Goal: Task Accomplishment & Management: Manage account settings

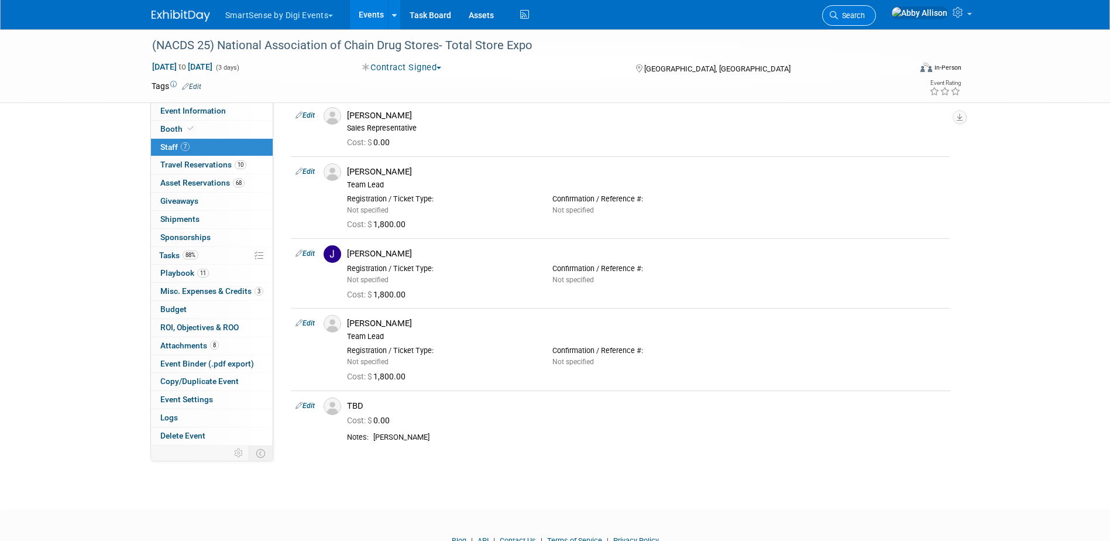
click at [838, 15] on icon at bounding box center [833, 15] width 8 height 8
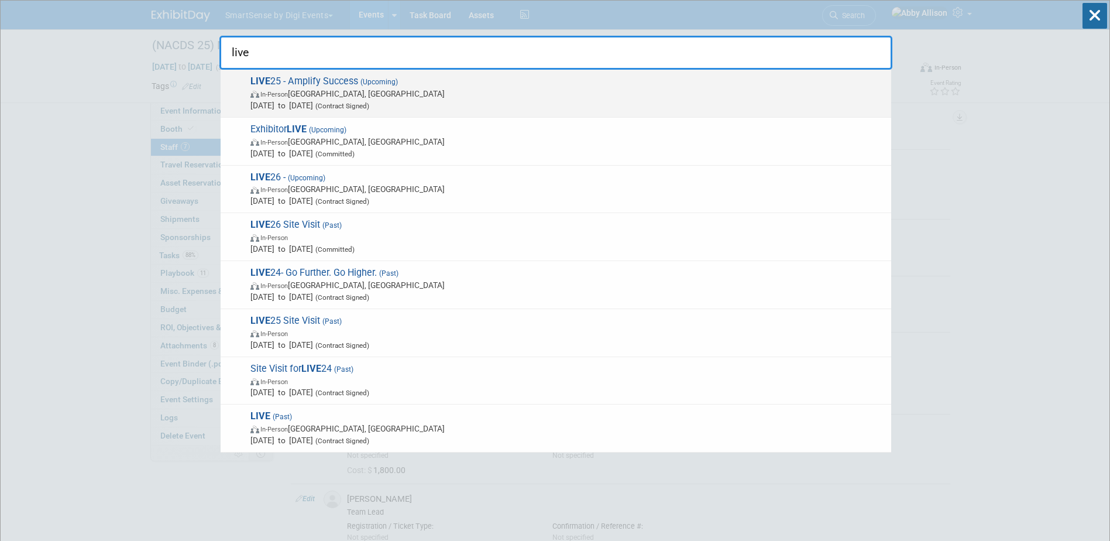
type input "live"
click at [327, 110] on span "Oct 21, 2025 to Oct 24, 2025 (Contract Signed)" at bounding box center [567, 105] width 635 height 12
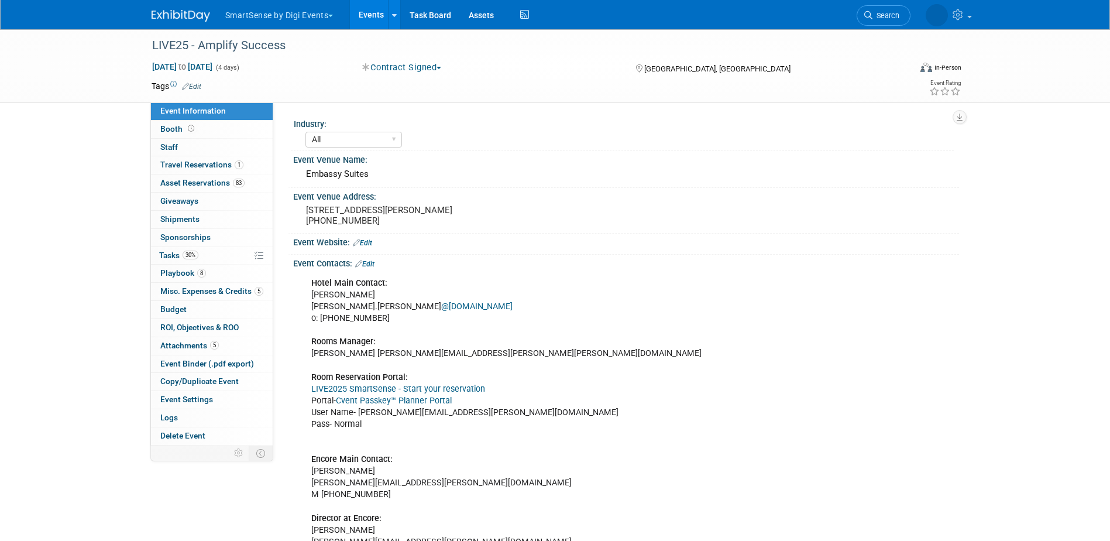
select select "All"
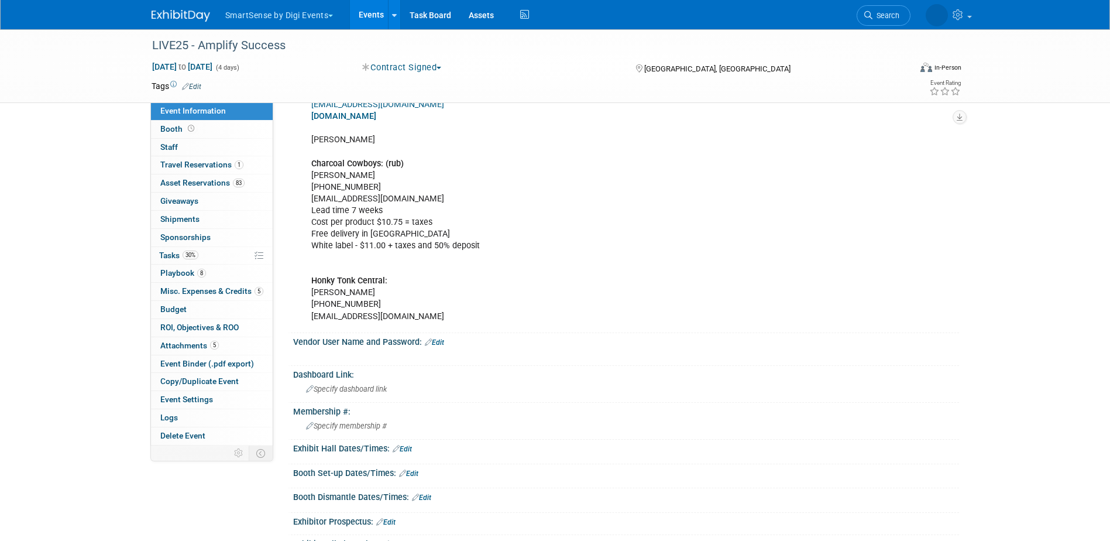
scroll to position [819, 0]
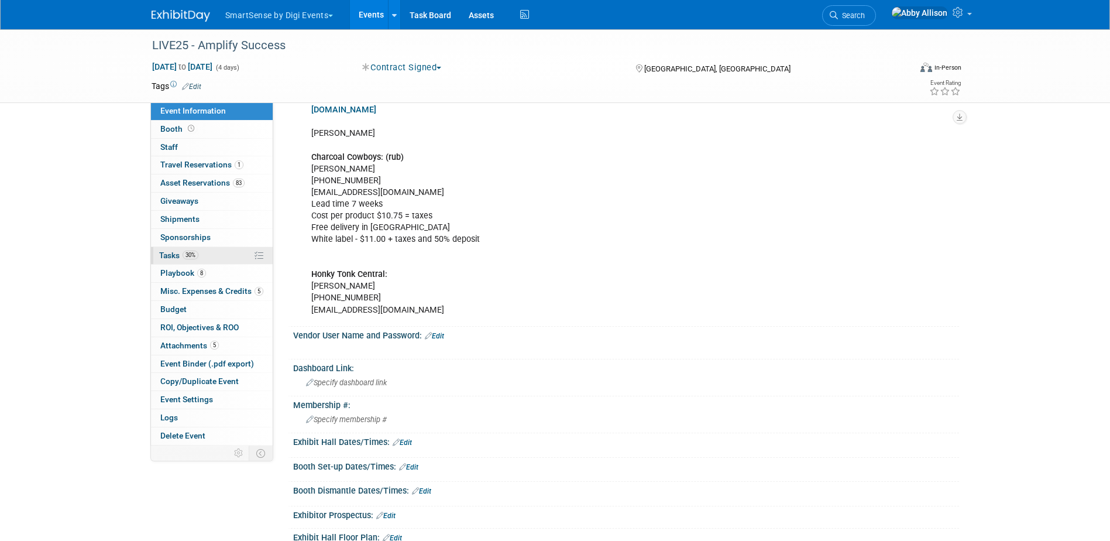
click at [164, 258] on span "Tasks 30%" at bounding box center [178, 254] width 39 height 9
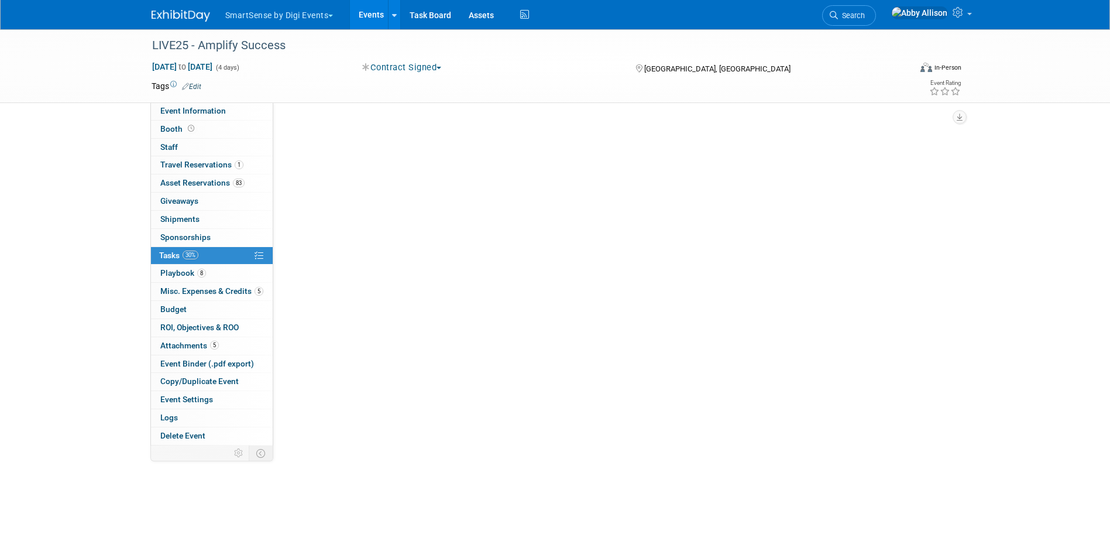
scroll to position [0, 0]
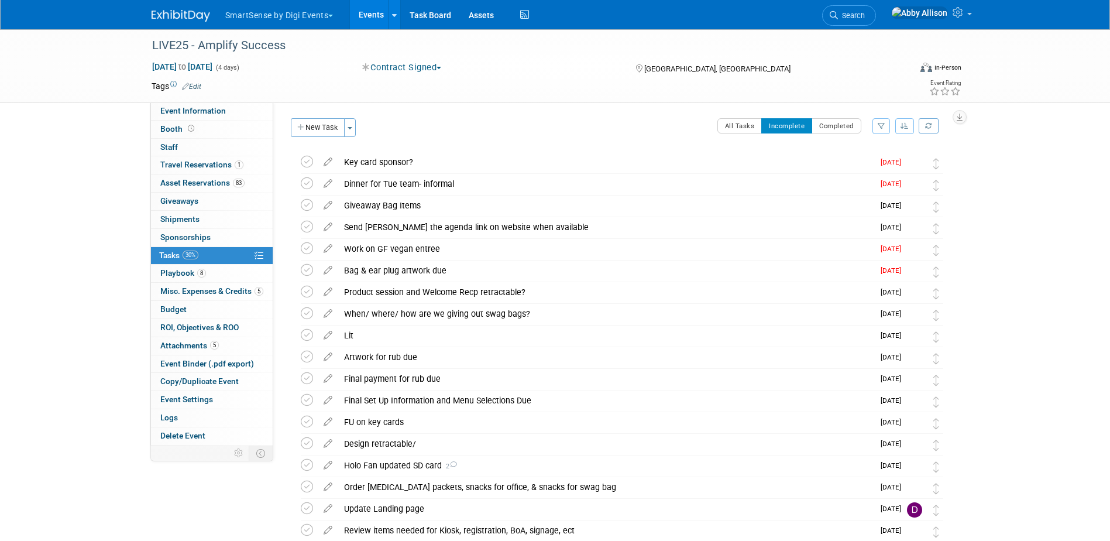
click at [908, 122] on button "button" at bounding box center [904, 126] width 19 height 16
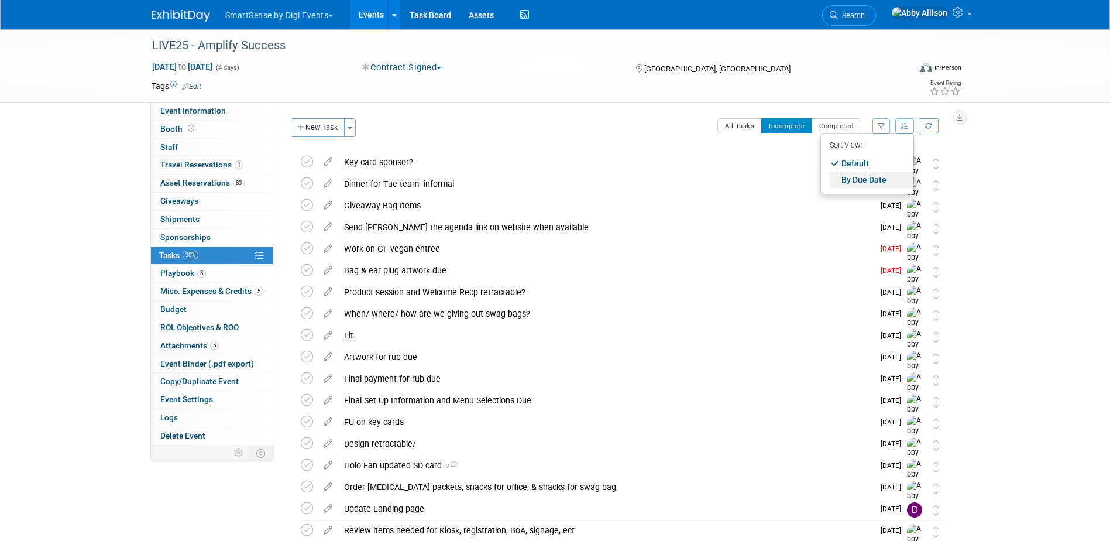
click at [876, 181] on link "By Due Date" at bounding box center [871, 179] width 84 height 16
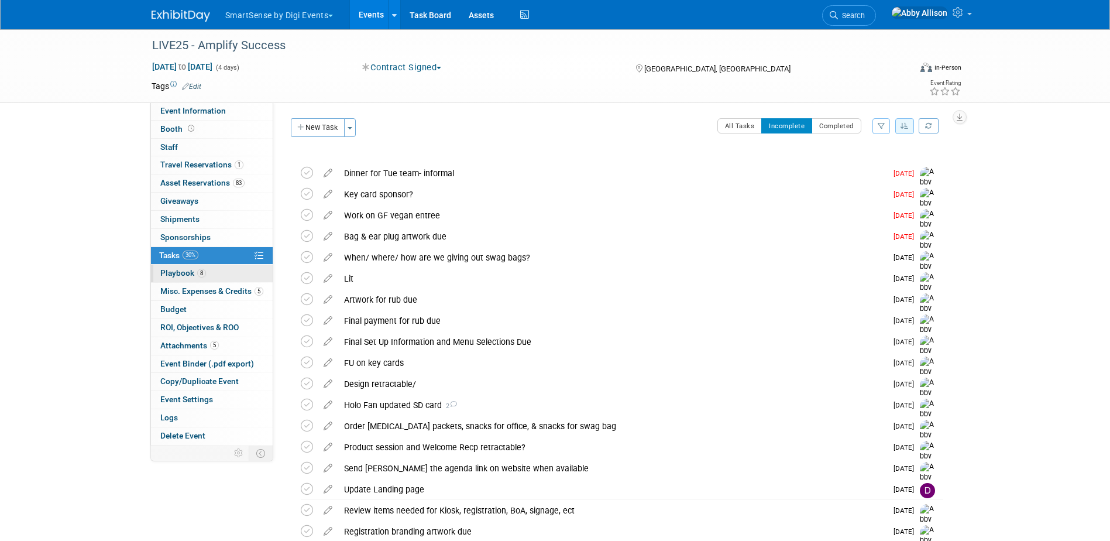
click at [159, 271] on link "8 Playbook 8" at bounding box center [212, 273] width 122 height 18
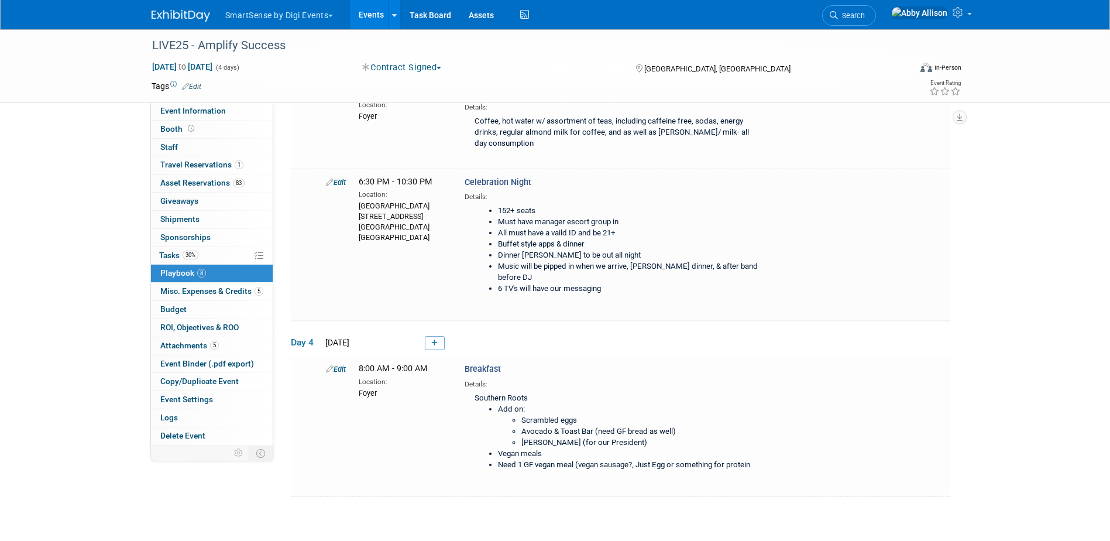
scroll to position [819, 0]
click at [336, 185] on link "Edit" at bounding box center [336, 181] width 20 height 9
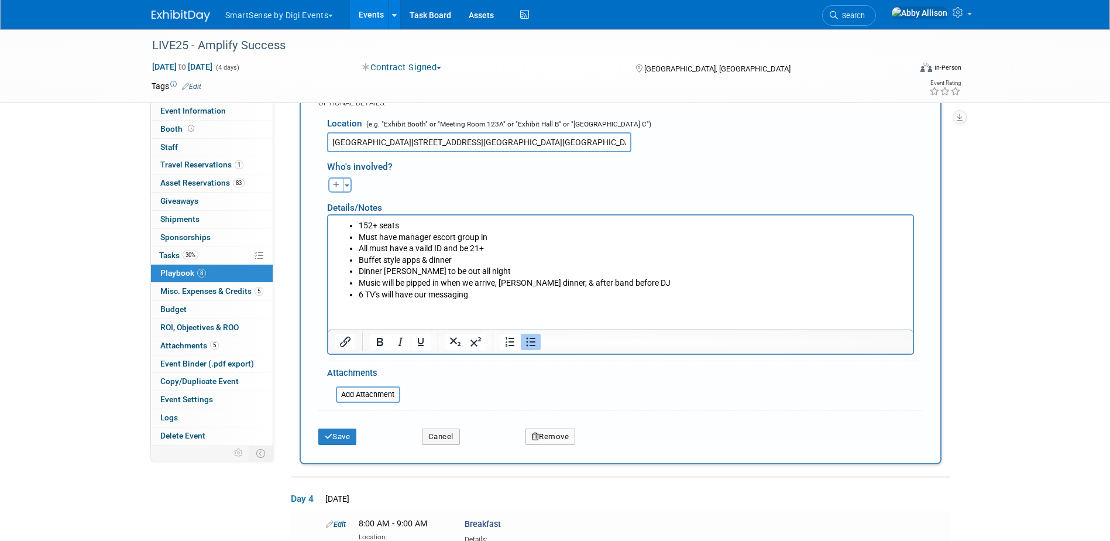
scroll to position [1097, 0]
click at [346, 299] on html "152+ seats Must have manager escort group in All must have a vaild ID and be 21…" at bounding box center [620, 256] width 584 height 85
click at [498, 299] on html "152+ seats Must have manager escort group in All must have a vaild ID and be 21…" at bounding box center [620, 256] width 584 height 85
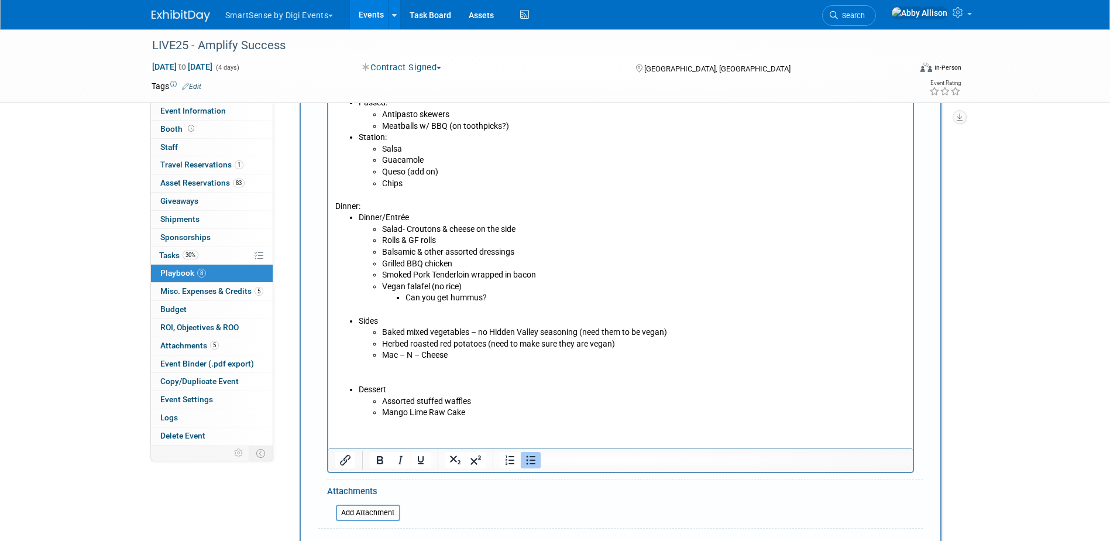
scroll to position [1352, 0]
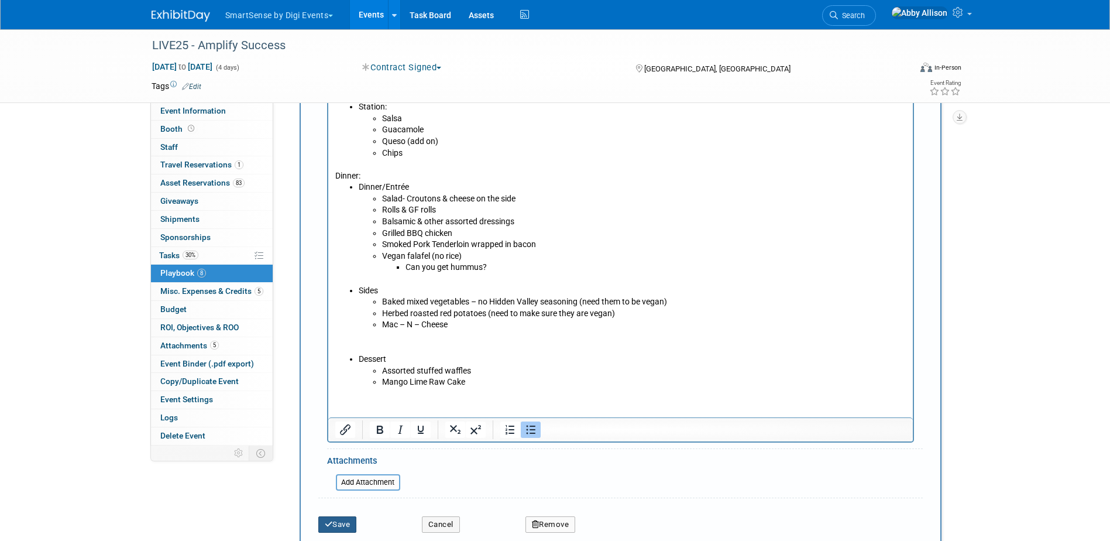
click at [343, 532] on button "Save" at bounding box center [337, 524] width 39 height 16
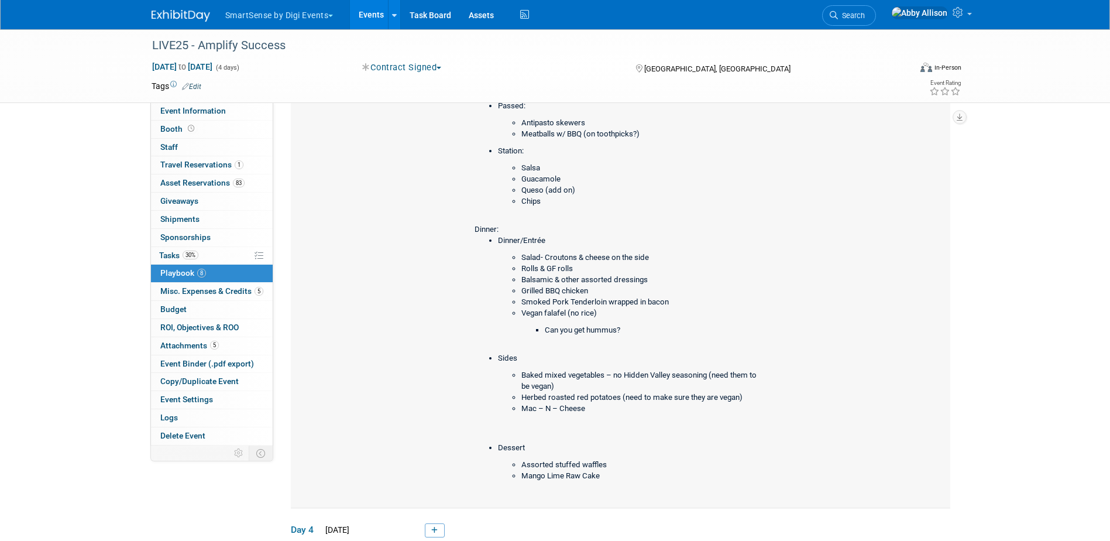
scroll to position [1050, 0]
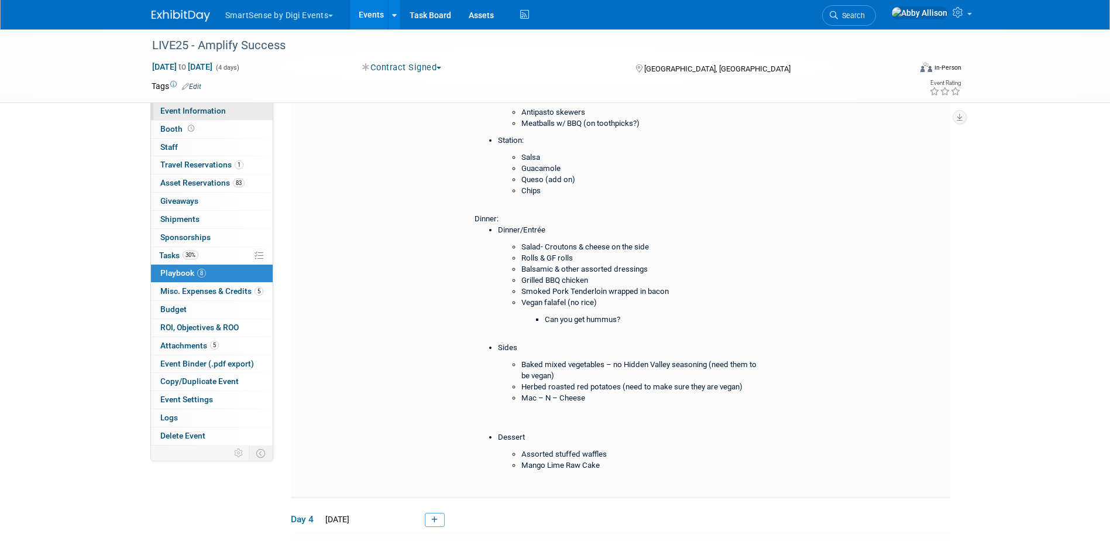
click at [195, 105] on link "Event Information" at bounding box center [212, 111] width 122 height 18
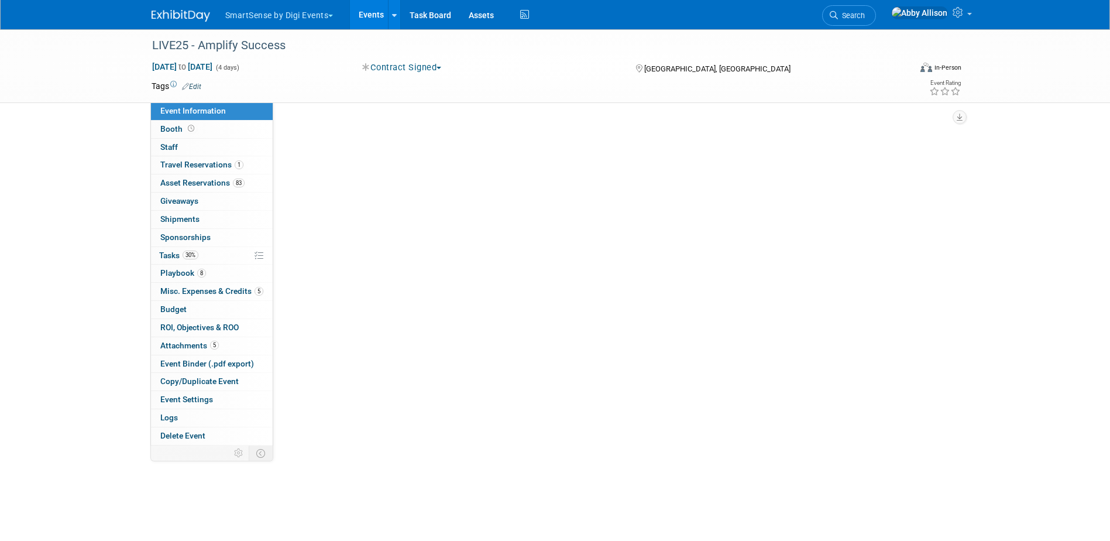
scroll to position [0, 0]
select select "All"
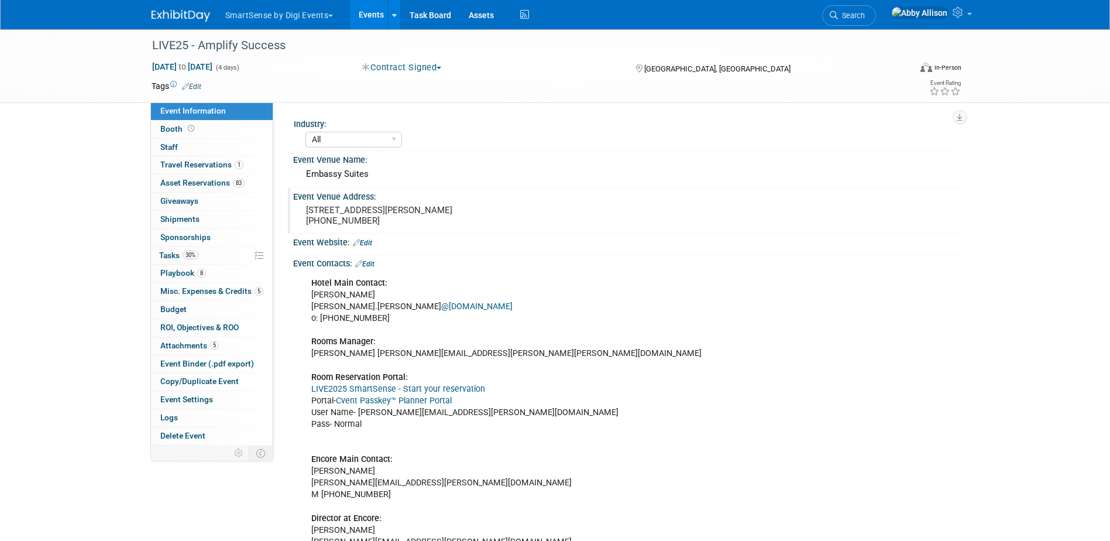
click at [374, 211] on pre "[STREET_ADDRESS][PERSON_NAME] [PHONE_NUMBER]" at bounding box center [432, 215] width 252 height 21
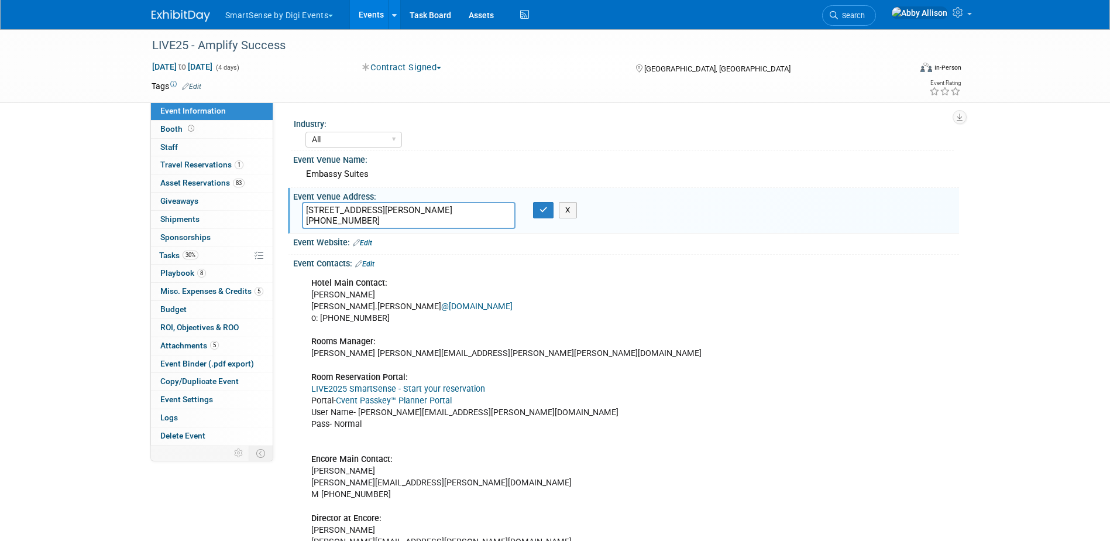
click at [374, 211] on textarea "[STREET_ADDRESS][PERSON_NAME] [PHONE_NUMBER]" at bounding box center [409, 215] width 214 height 27
drag, startPoint x: 493, startPoint y: 212, endPoint x: 300, endPoint y: 213, distance: 193.6
click at [300, 213] on div "[STREET_ADDRESS][PERSON_NAME] [PHONE_NUMBER]" at bounding box center [408, 215] width 231 height 27
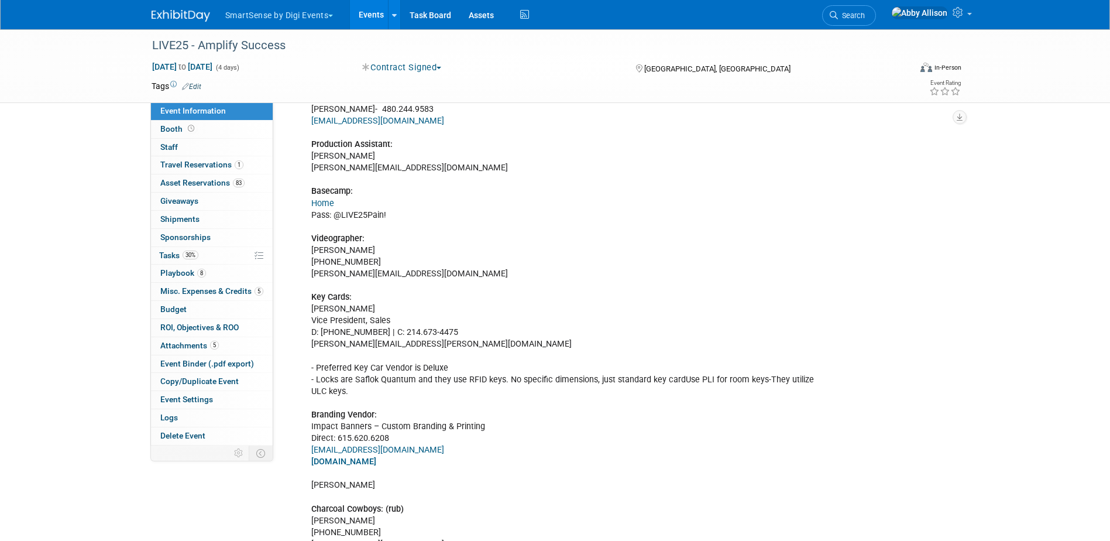
scroll to position [468, 0]
click at [166, 272] on span "Playbook 8" at bounding box center [183, 272] width 46 height 9
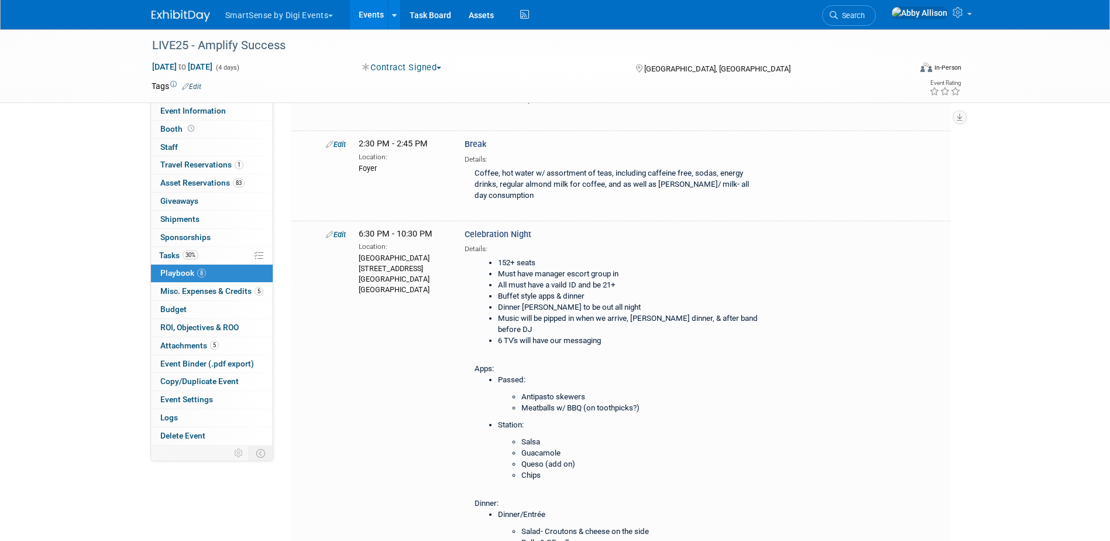
scroll to position [760, 0]
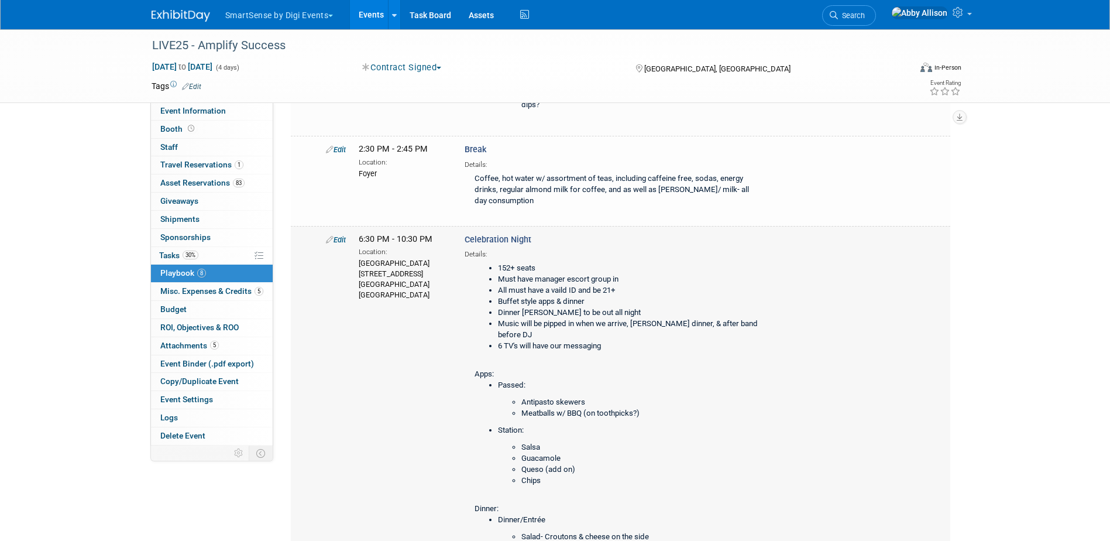
drag, startPoint x: 428, startPoint y: 273, endPoint x: 437, endPoint y: 290, distance: 19.6
click at [437, 290] on div "Edit 6:30 PM - 10:30 PM Location: [GEOGRAPHIC_DATA], [STREET_ADDRESS] Celebrati…" at bounding box center [635, 502] width 636 height 538
copy div "[STREET_ADDRESS]"
click at [865, 19] on span "Search" at bounding box center [851, 15] width 27 height 9
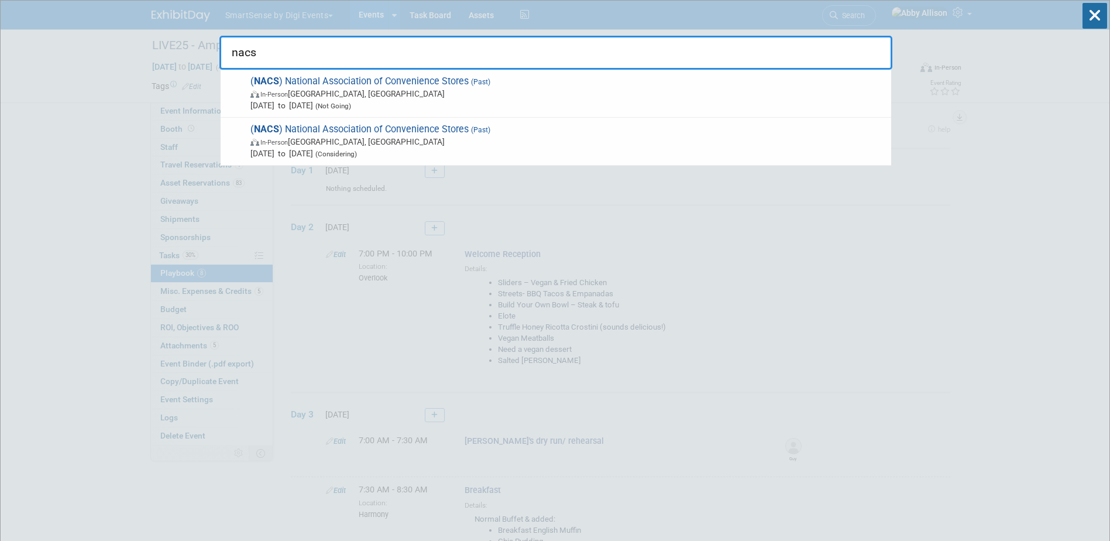
type input "nacs"
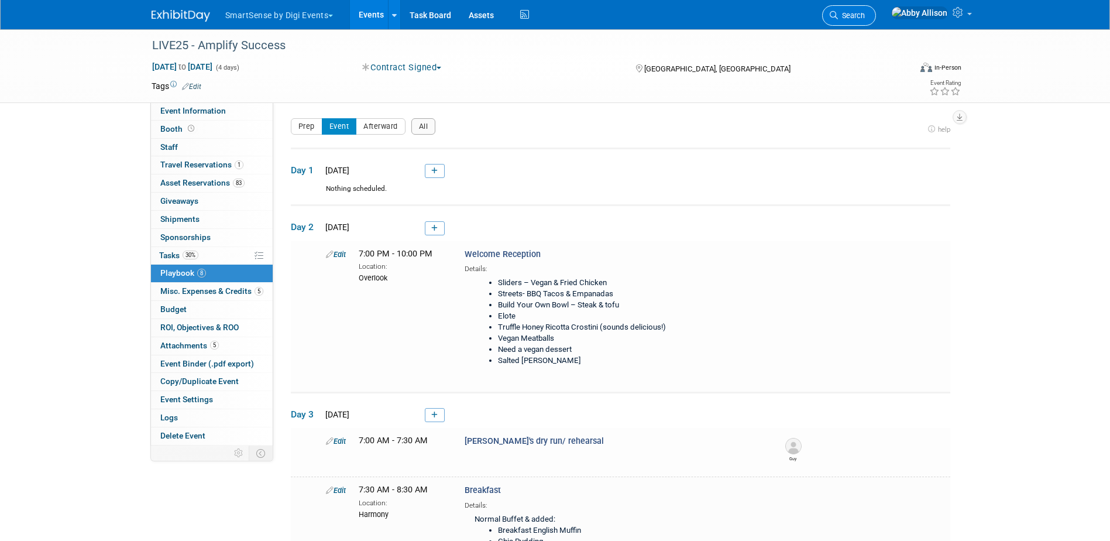
drag, startPoint x: 845, startPoint y: 12, endPoint x: 861, endPoint y: 22, distance: 18.7
click at [848, 14] on div "SmartSense by Digi Events Choose Workspace: DO NOT USE SmartSense by Digi Event…" at bounding box center [555, 14] width 807 height 29
click at [875, 20] on link "Search" at bounding box center [849, 15] width 54 height 20
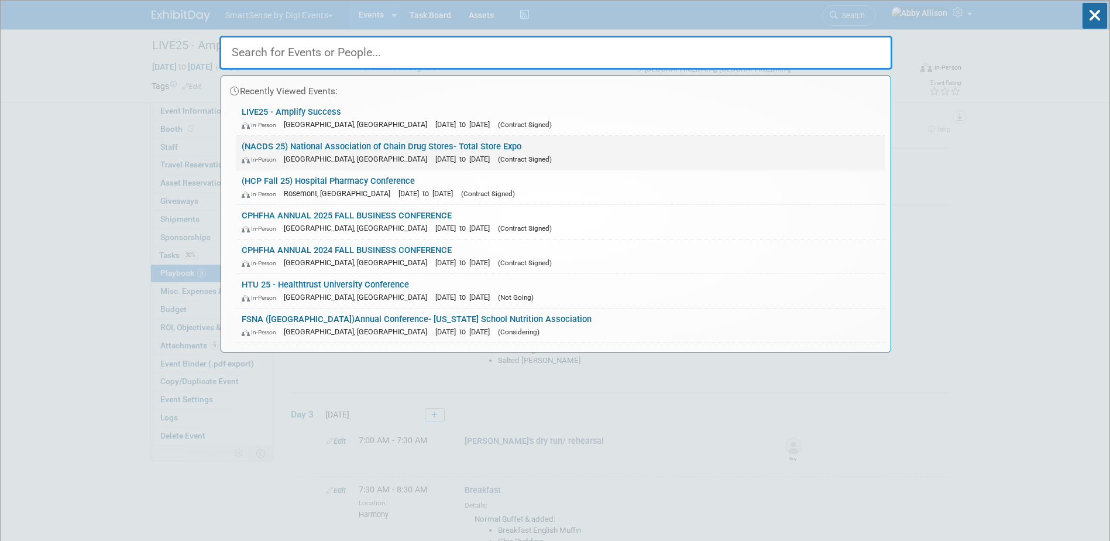
click at [333, 143] on link "(NACDS 25) National Association of Chain Drug Stores- Total Store Expo In-Perso…" at bounding box center [560, 153] width 649 height 34
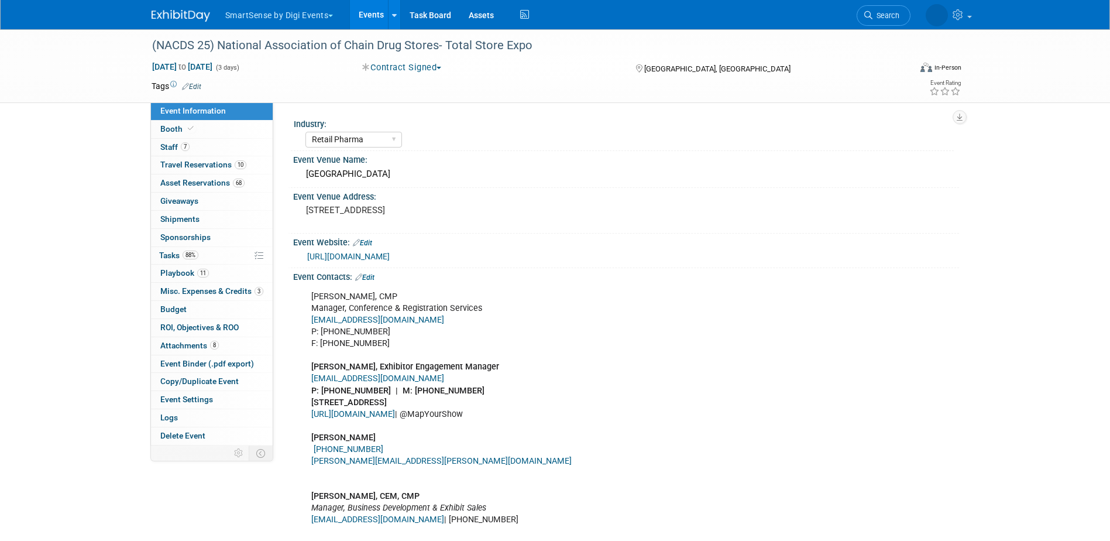
select select "Retail Pharma"
click at [159, 260] on link "88% Tasks 88%" at bounding box center [212, 256] width 122 height 18
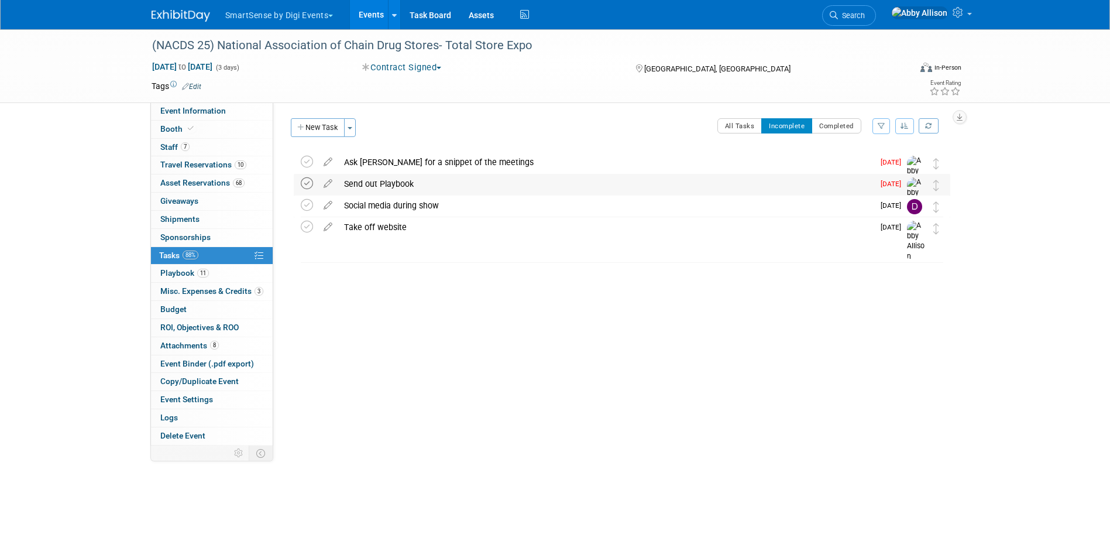
click at [308, 184] on icon at bounding box center [307, 183] width 12 height 12
click at [309, 161] on icon at bounding box center [307, 162] width 12 height 12
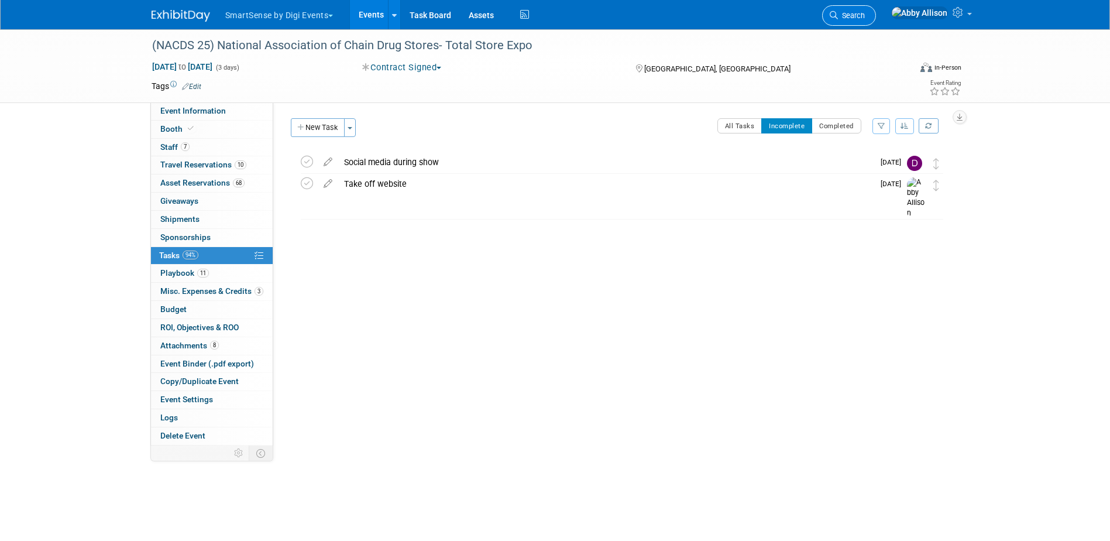
click at [869, 21] on link "Search" at bounding box center [849, 15] width 54 height 20
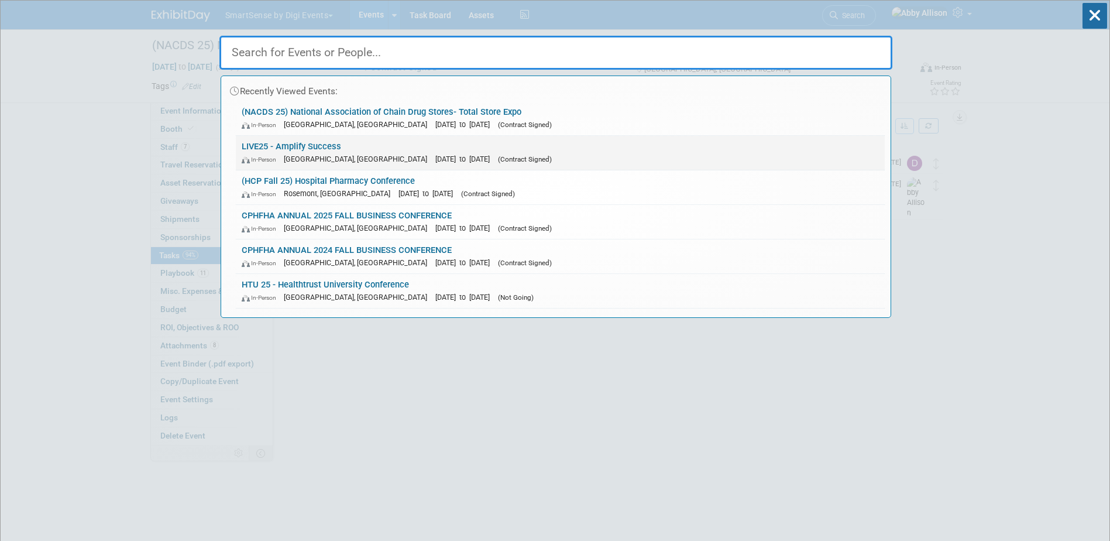
click at [305, 147] on link "LIVE25 - Amplify Success In-Person Nashville, TN Oct 21, 2025 to Oct 24, 2025 (…" at bounding box center [560, 153] width 649 height 34
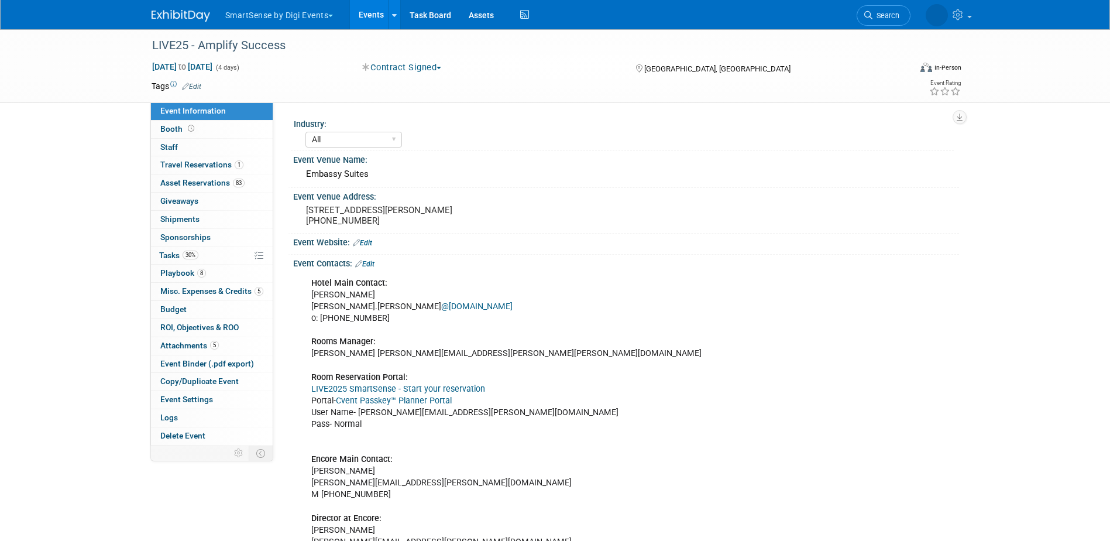
select select "All"
click at [170, 256] on span "Tasks 30%" at bounding box center [178, 254] width 39 height 9
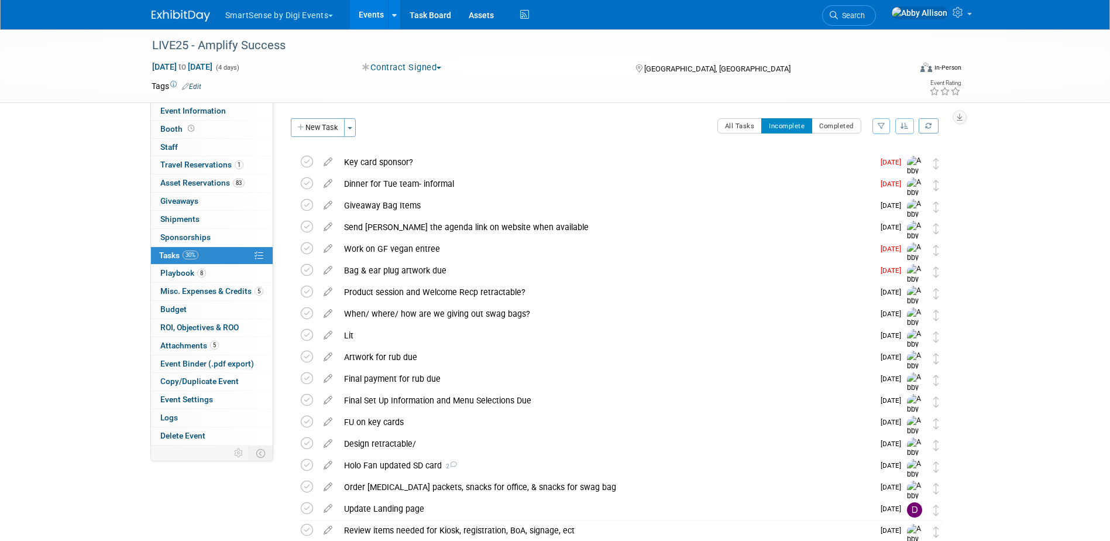
click at [897, 123] on button "button" at bounding box center [904, 126] width 19 height 16
click at [867, 185] on link "By Due Date" at bounding box center [871, 179] width 84 height 16
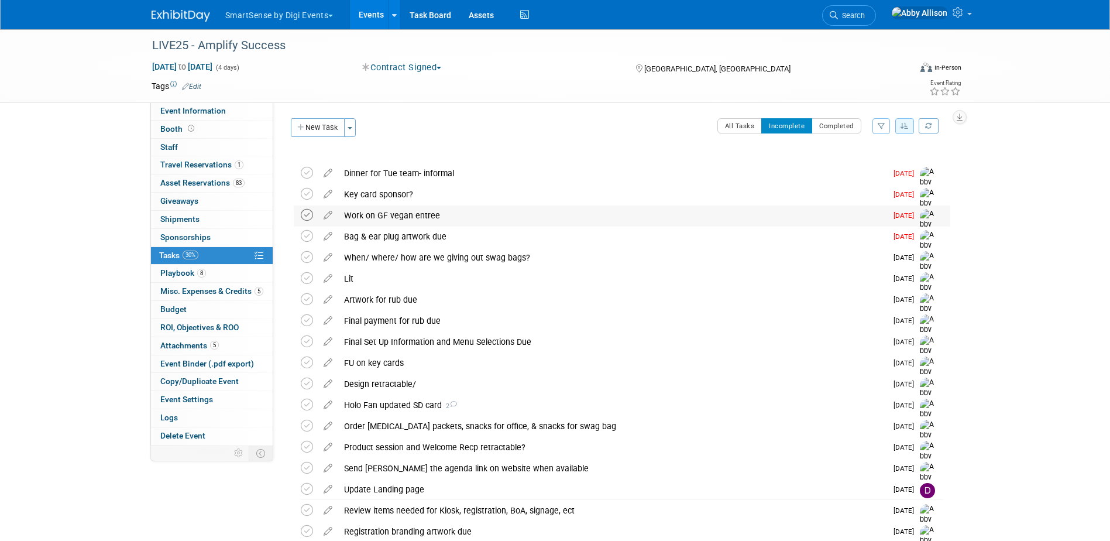
click at [311, 218] on icon at bounding box center [307, 215] width 12 height 12
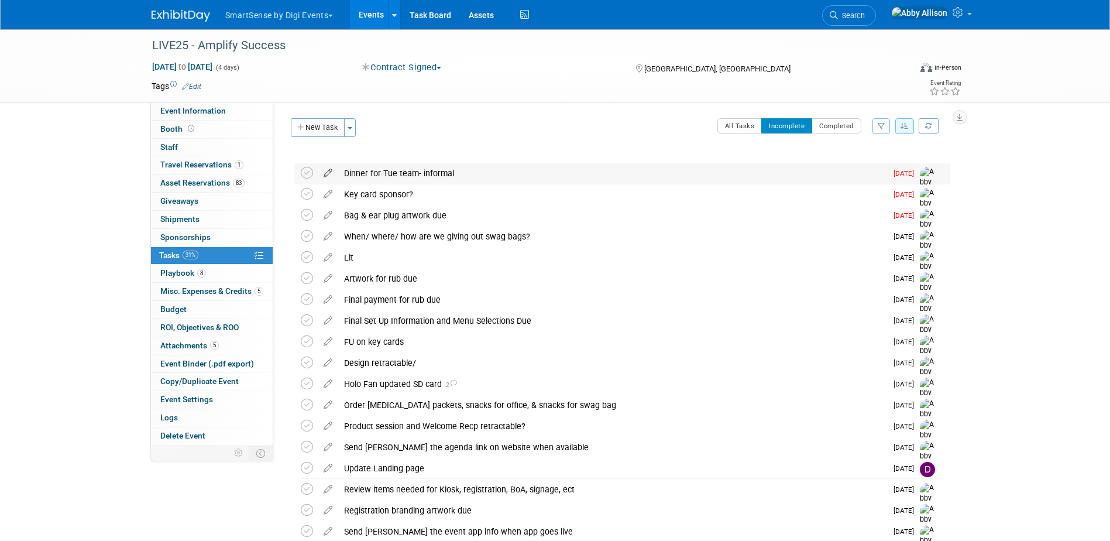
click at [326, 171] on icon at bounding box center [328, 170] width 20 height 15
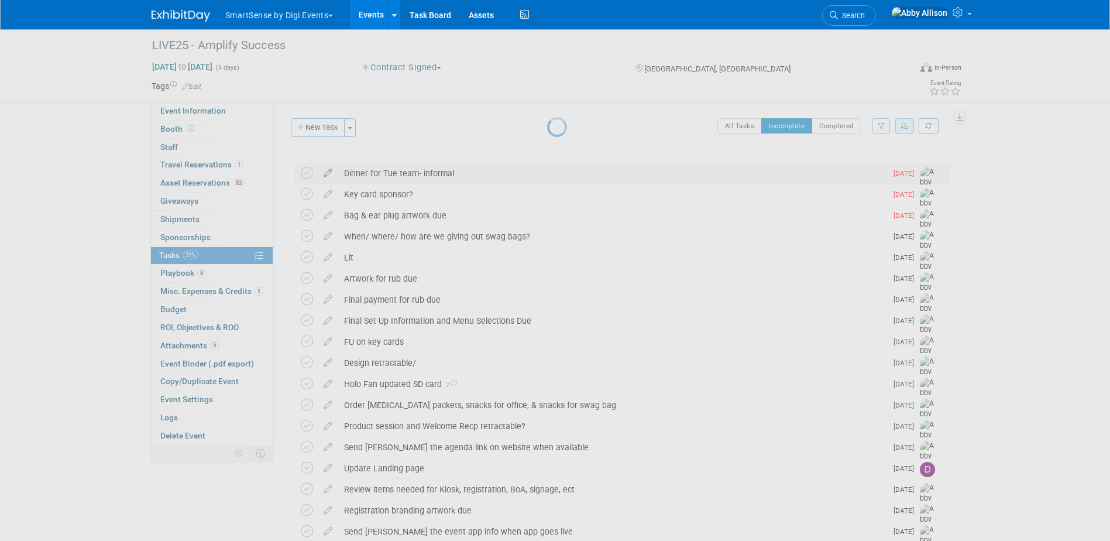
select select "7"
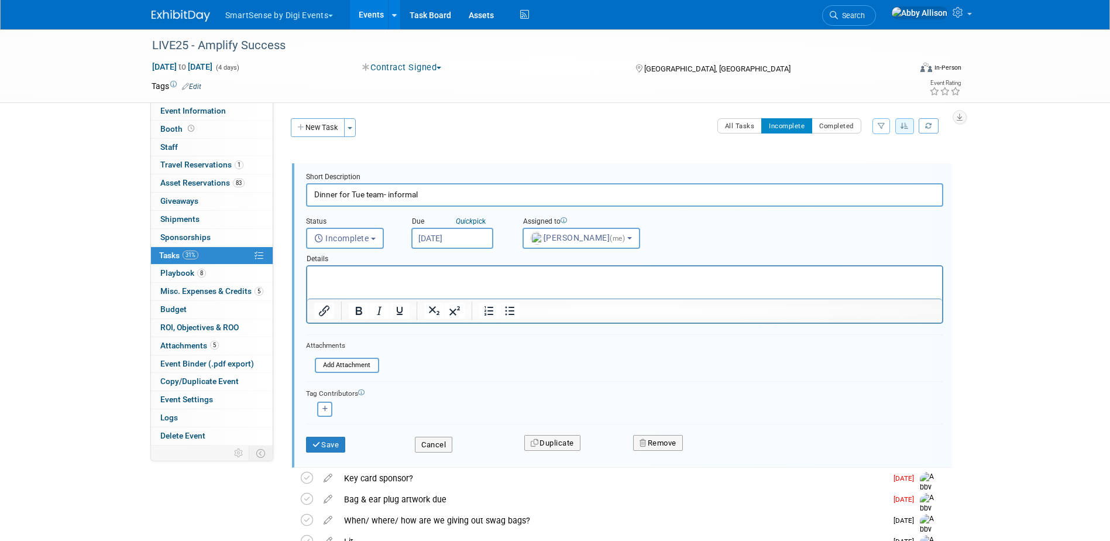
click at [450, 242] on input "Aug 14, 2025" at bounding box center [452, 238] width 82 height 21
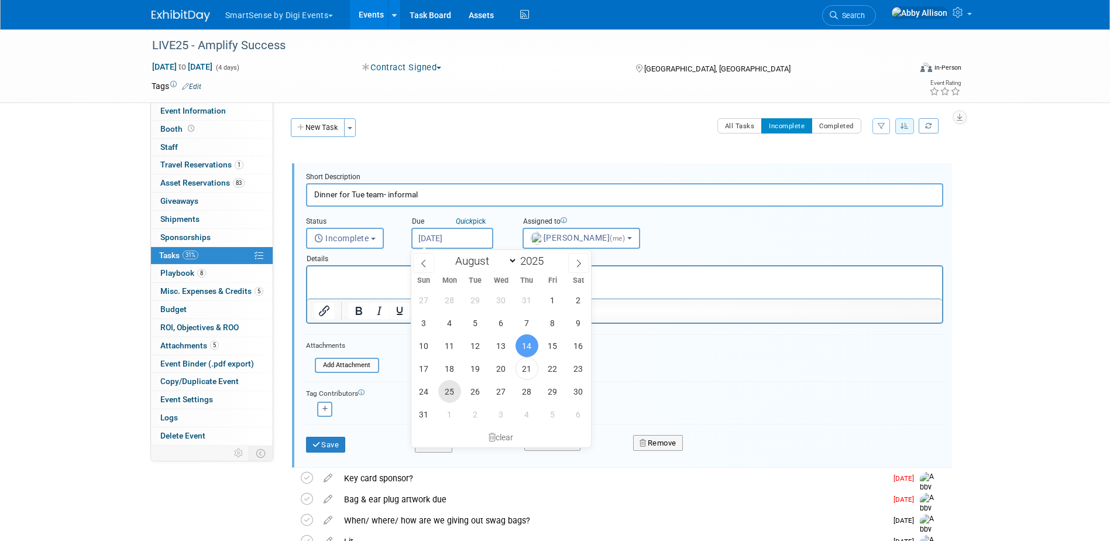
click at [446, 391] on span "25" at bounding box center [449, 391] width 23 height 23
type input "Aug 25, 2025"
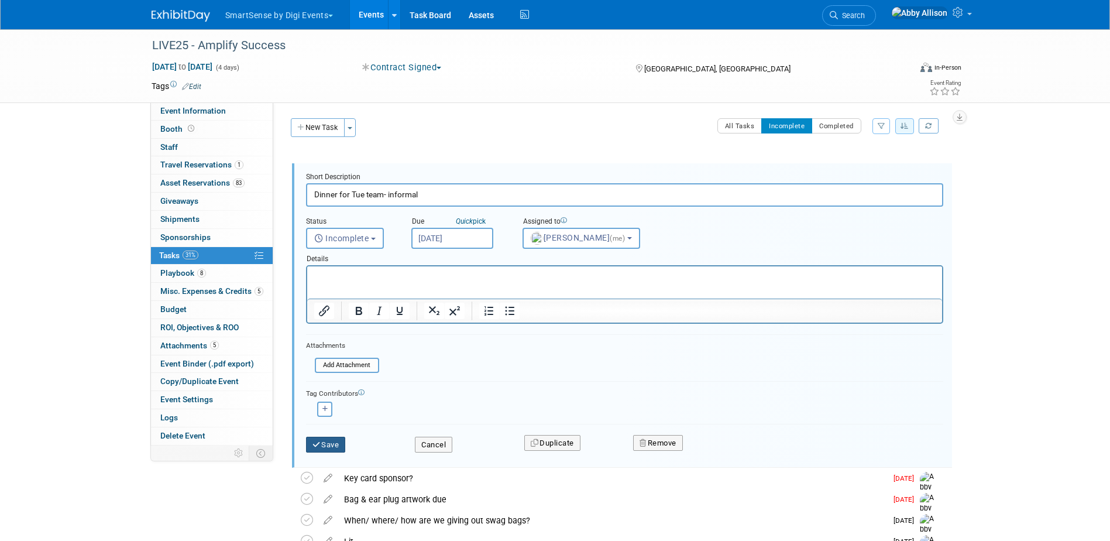
click at [321, 447] on button "Save" at bounding box center [326, 444] width 40 height 16
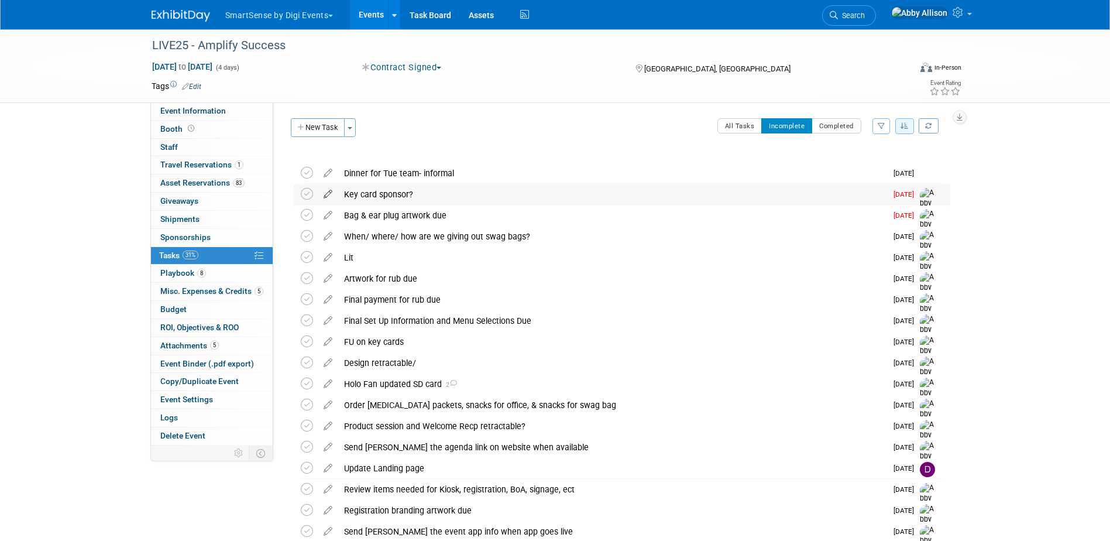
click at [328, 194] on icon at bounding box center [328, 191] width 20 height 15
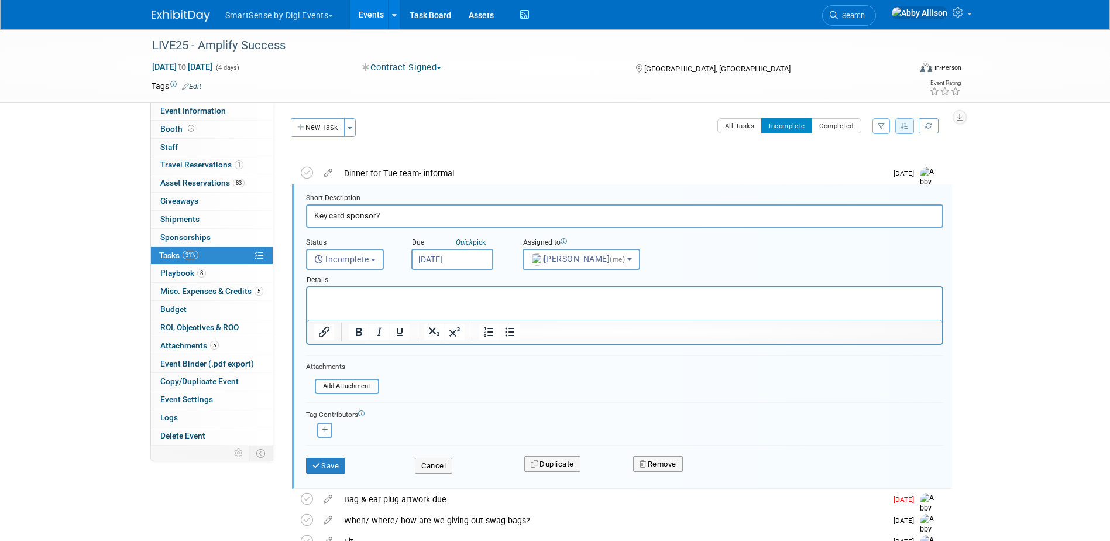
scroll to position [13, 0]
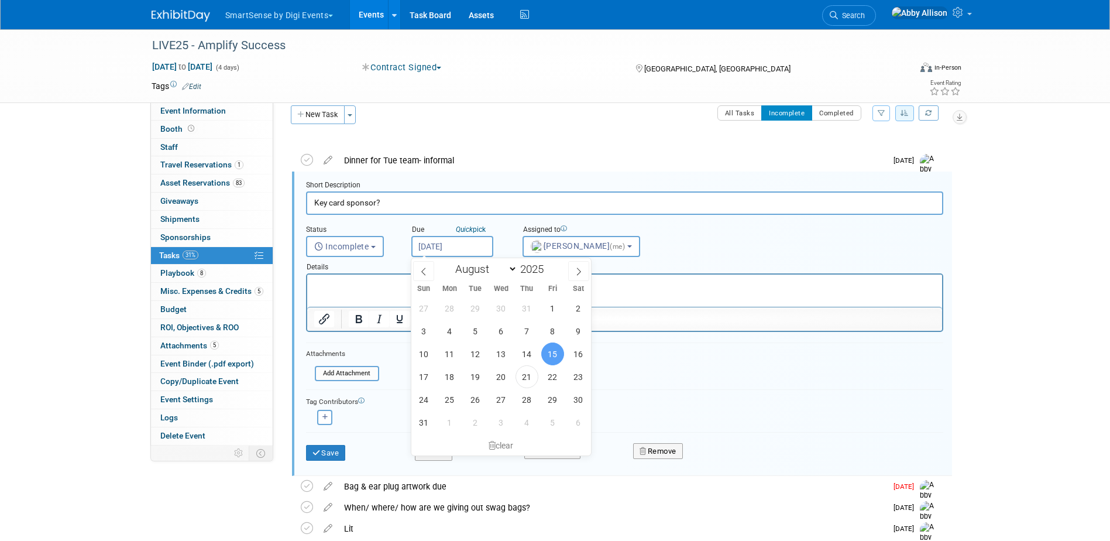
click at [418, 252] on input "Aug 15, 2025" at bounding box center [452, 246] width 82 height 21
click at [450, 408] on span "25" at bounding box center [449, 399] width 23 height 23
type input "Aug 25, 2025"
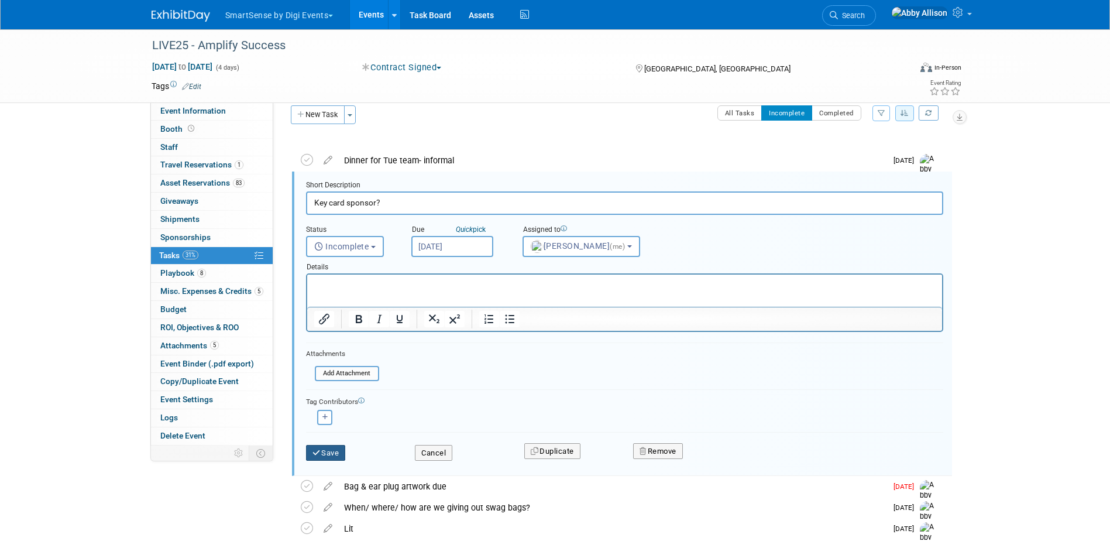
click at [334, 457] on button "Save" at bounding box center [326, 453] width 40 height 16
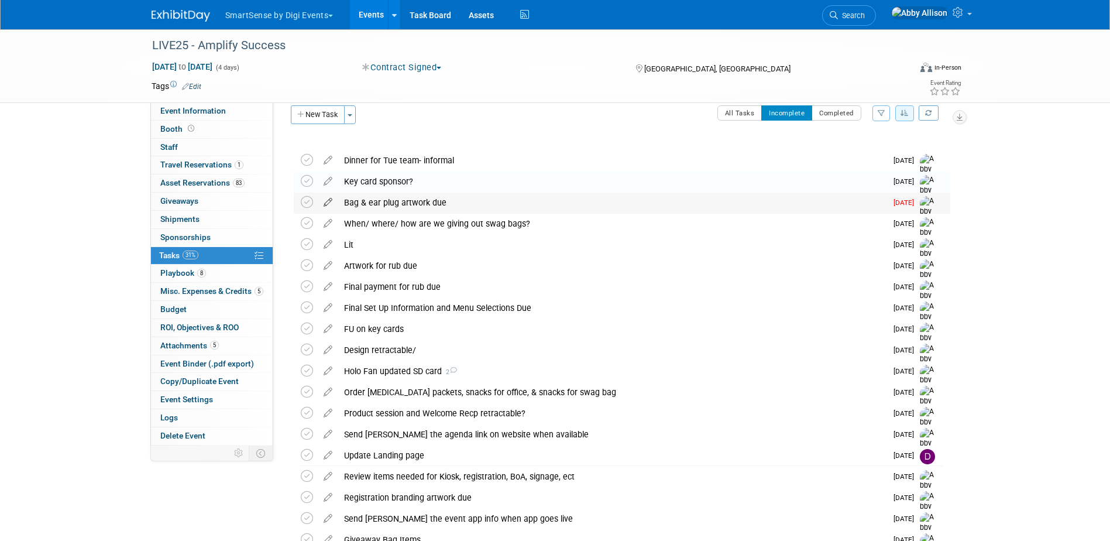
click at [328, 202] on icon at bounding box center [328, 199] width 20 height 15
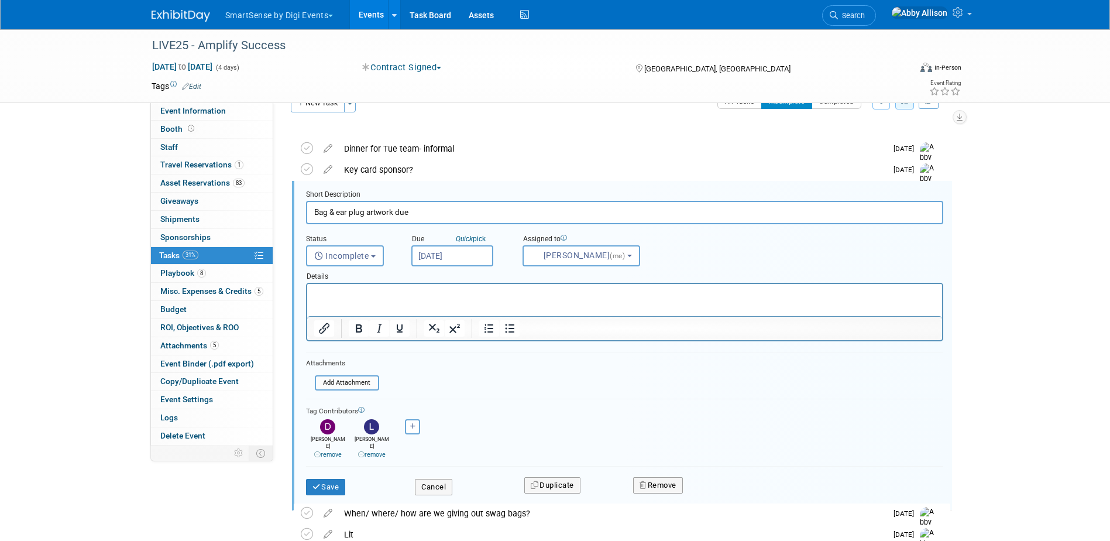
scroll to position [34, 0]
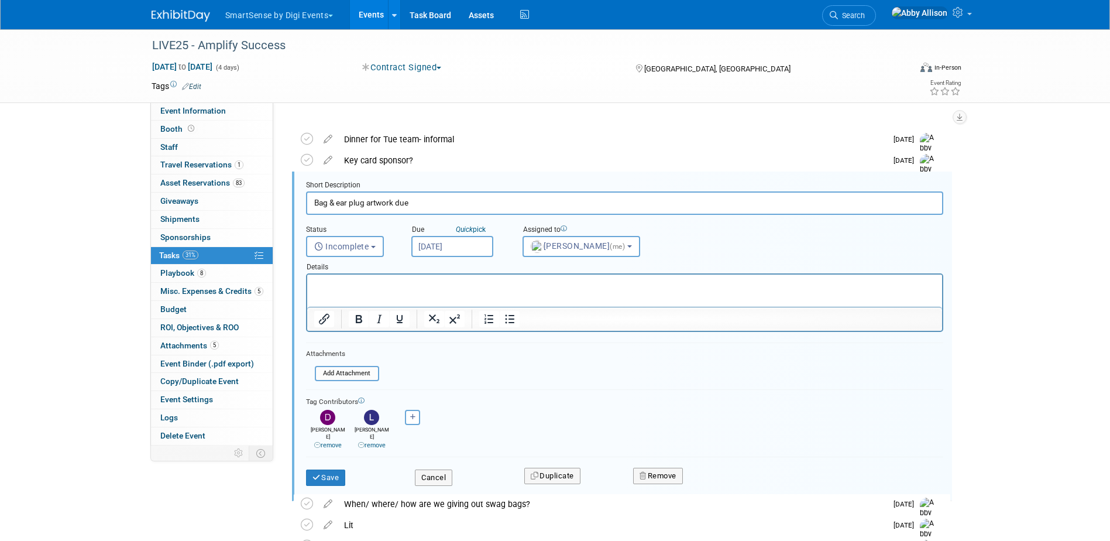
click at [442, 249] on input "Aug 18, 2025" at bounding box center [452, 246] width 82 height 21
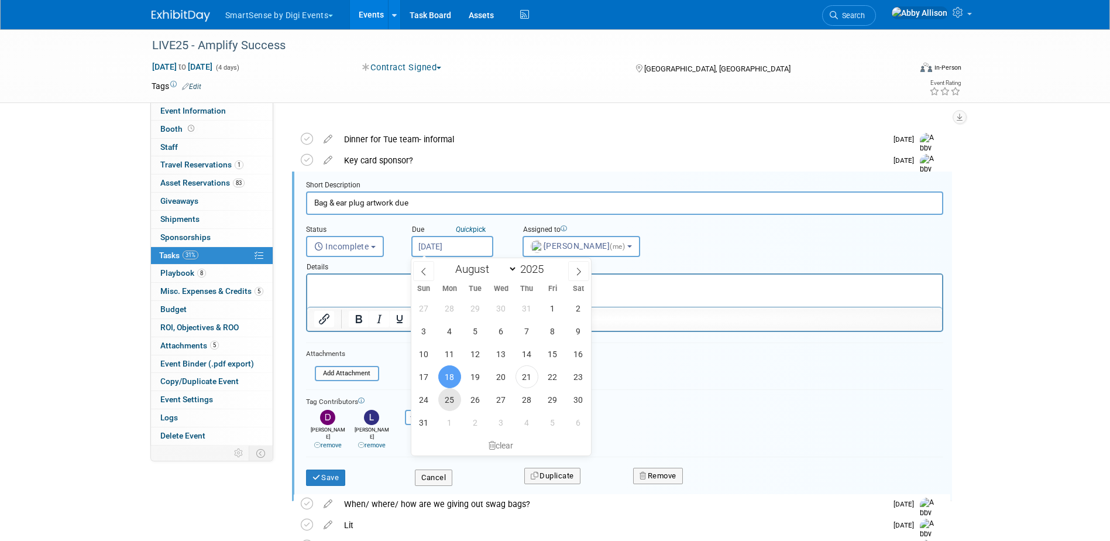
click at [454, 401] on span "25" at bounding box center [449, 399] width 23 height 23
type input "Aug 25, 2025"
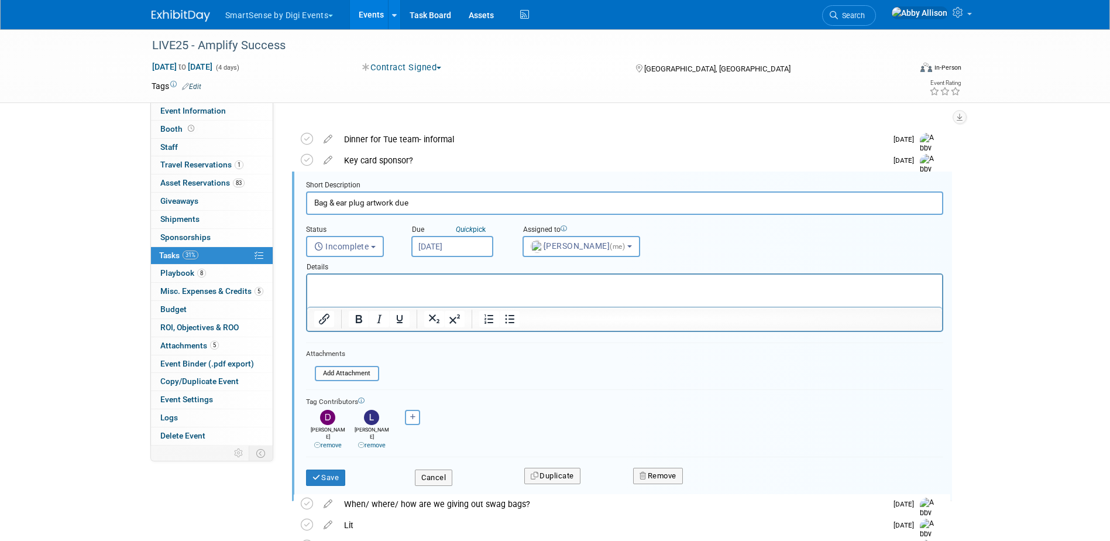
click at [372, 441] on link "remove" at bounding box center [371, 445] width 27 height 8
click at [335, 441] on link "remove" at bounding box center [327, 445] width 27 height 8
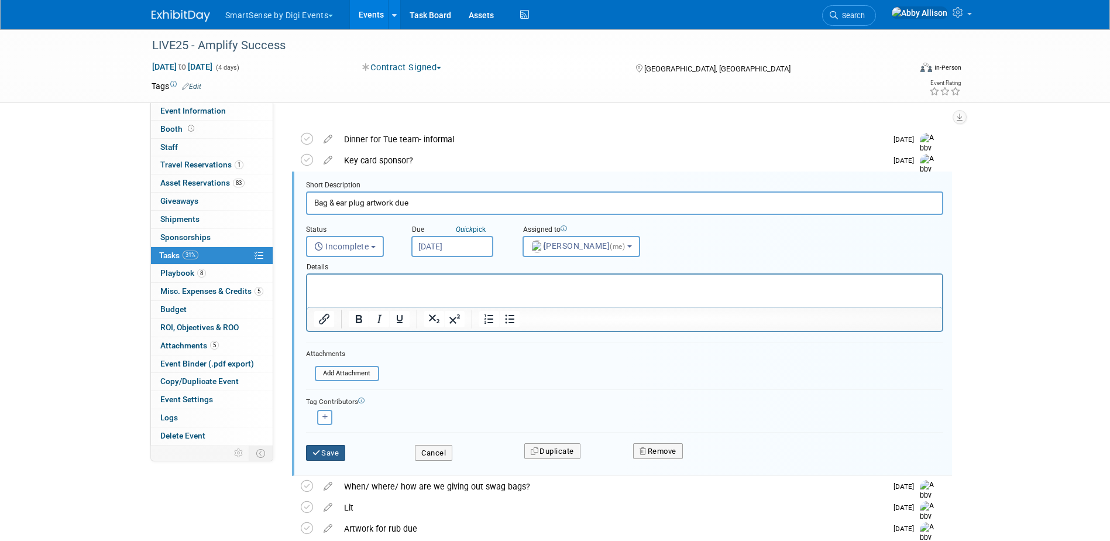
click at [332, 448] on button "Save" at bounding box center [326, 453] width 40 height 16
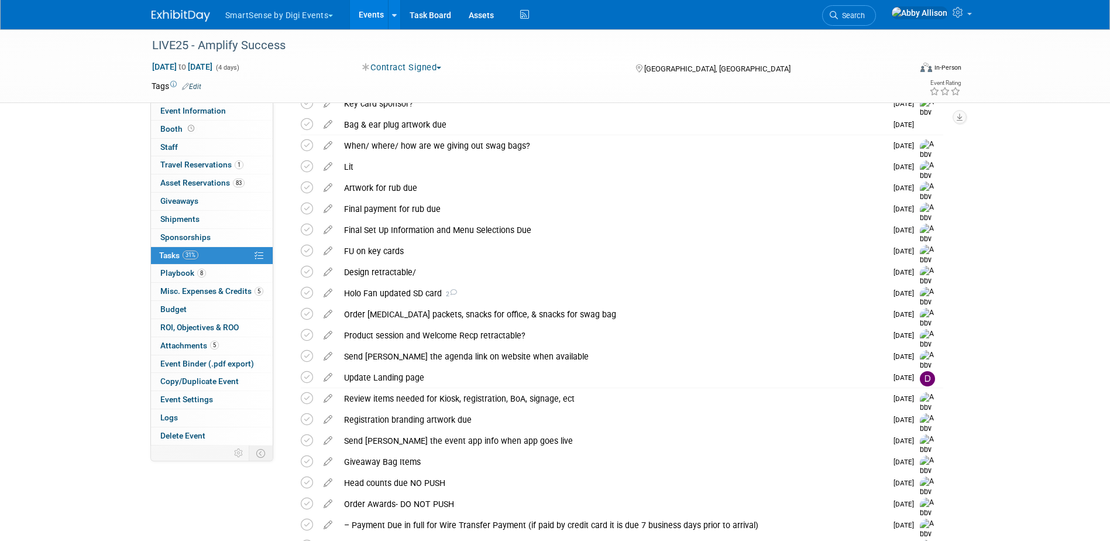
scroll to position [92, 0]
